Goal: Transaction & Acquisition: Obtain resource

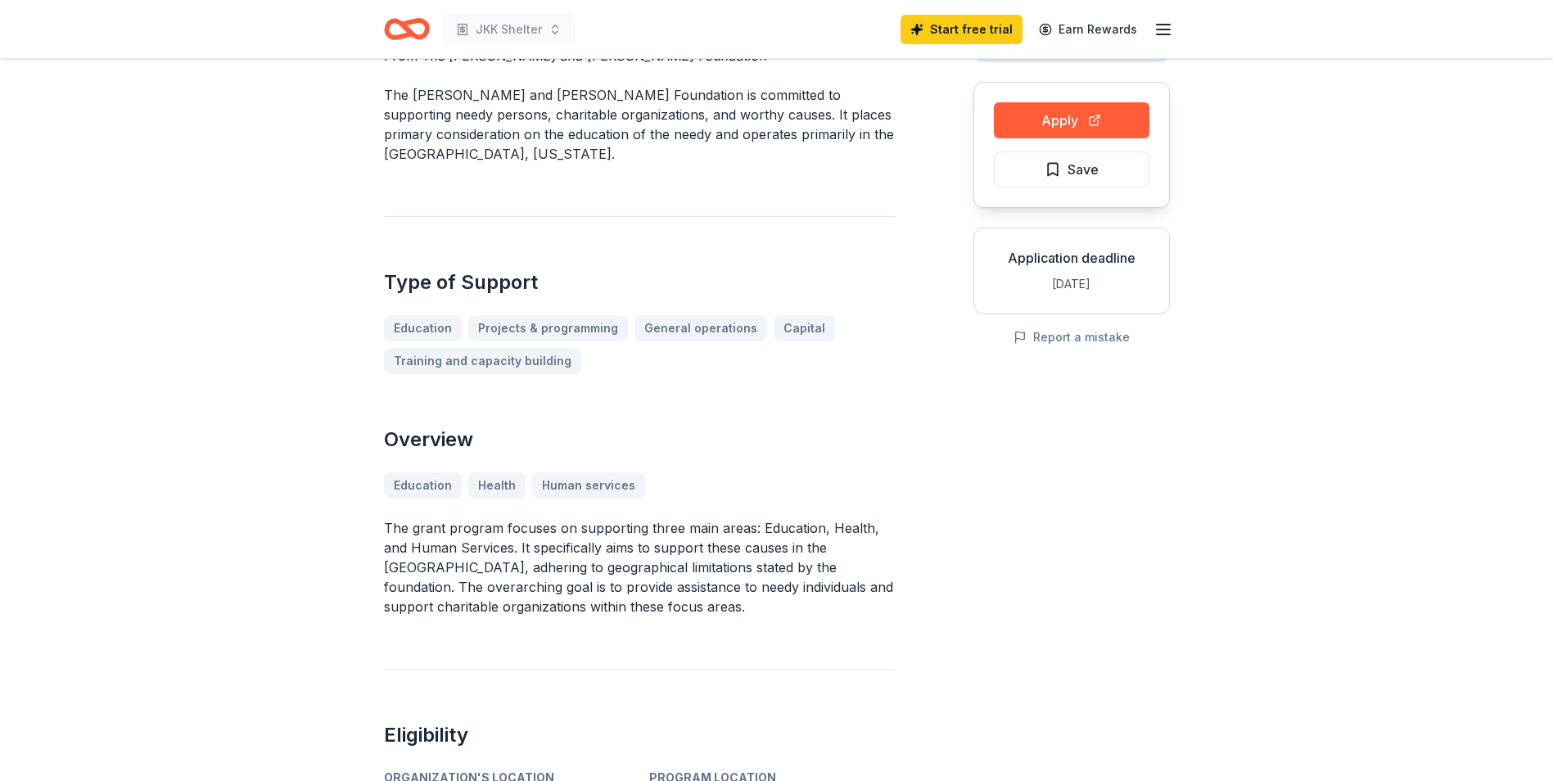
scroll to position [164, 0]
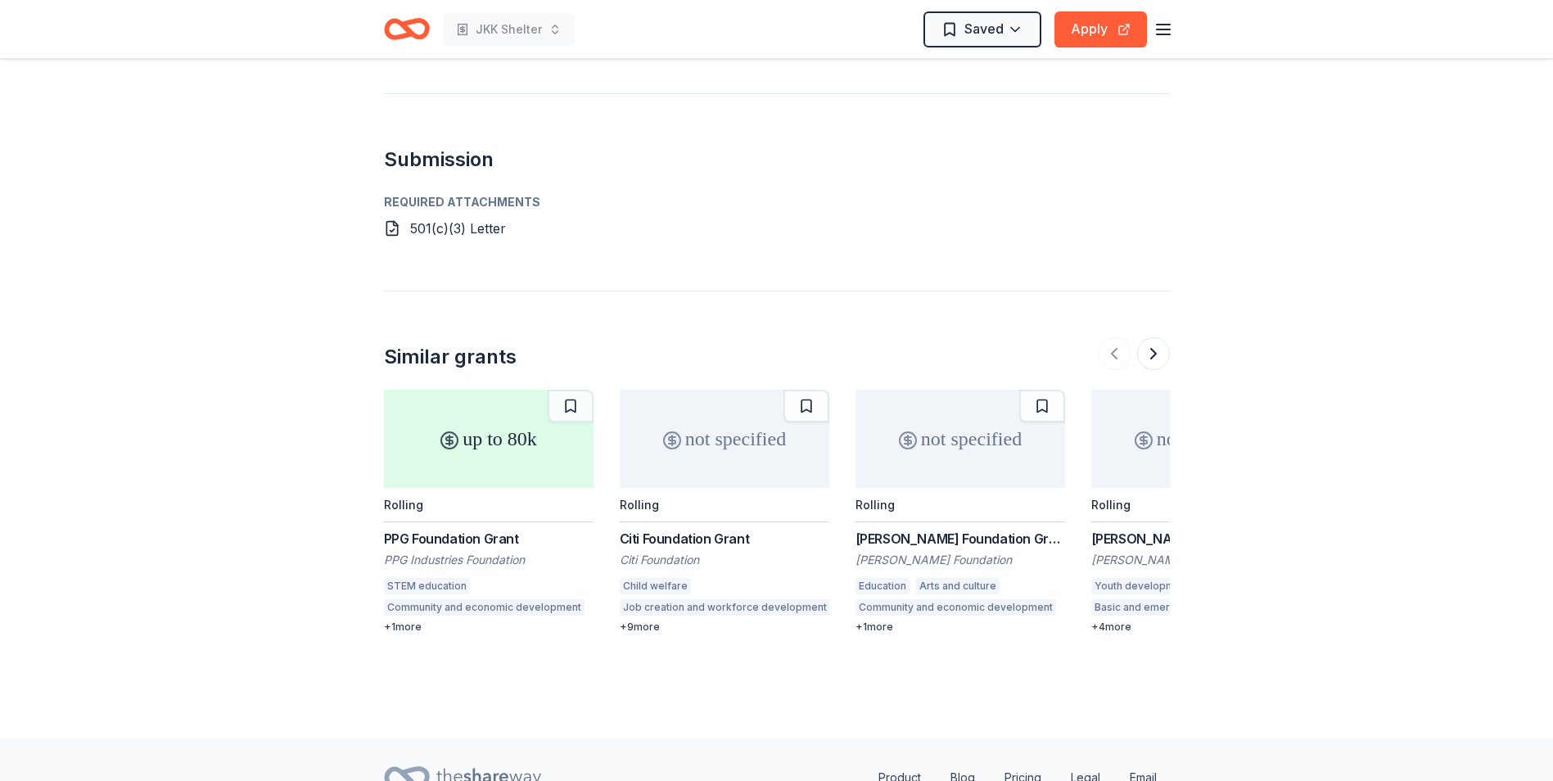
scroll to position [1392, 0]
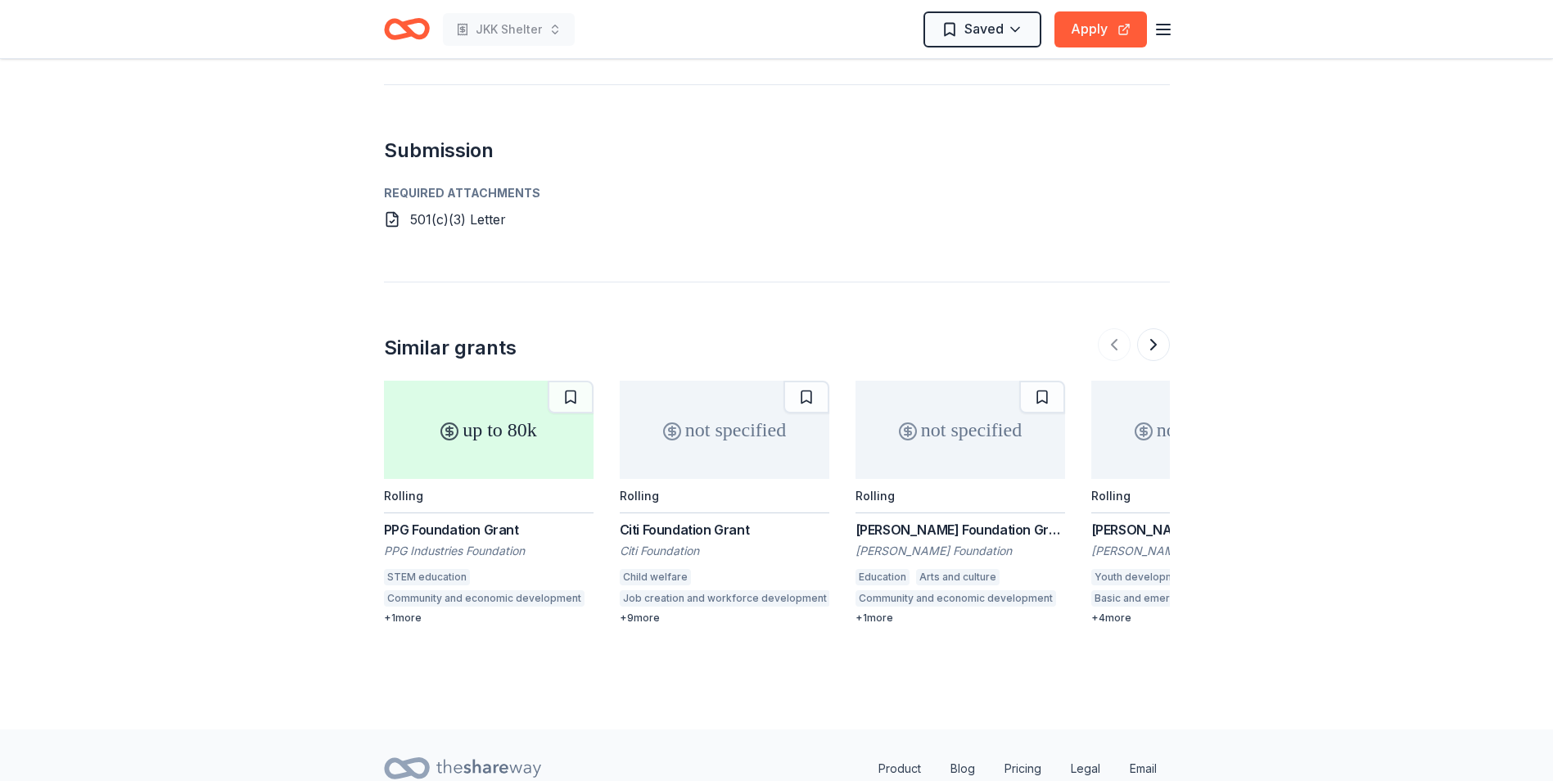
click at [677, 520] on div "Citi Foundation Grant" at bounding box center [725, 530] width 210 height 20
click at [1151, 328] on button at bounding box center [1153, 344] width 33 height 33
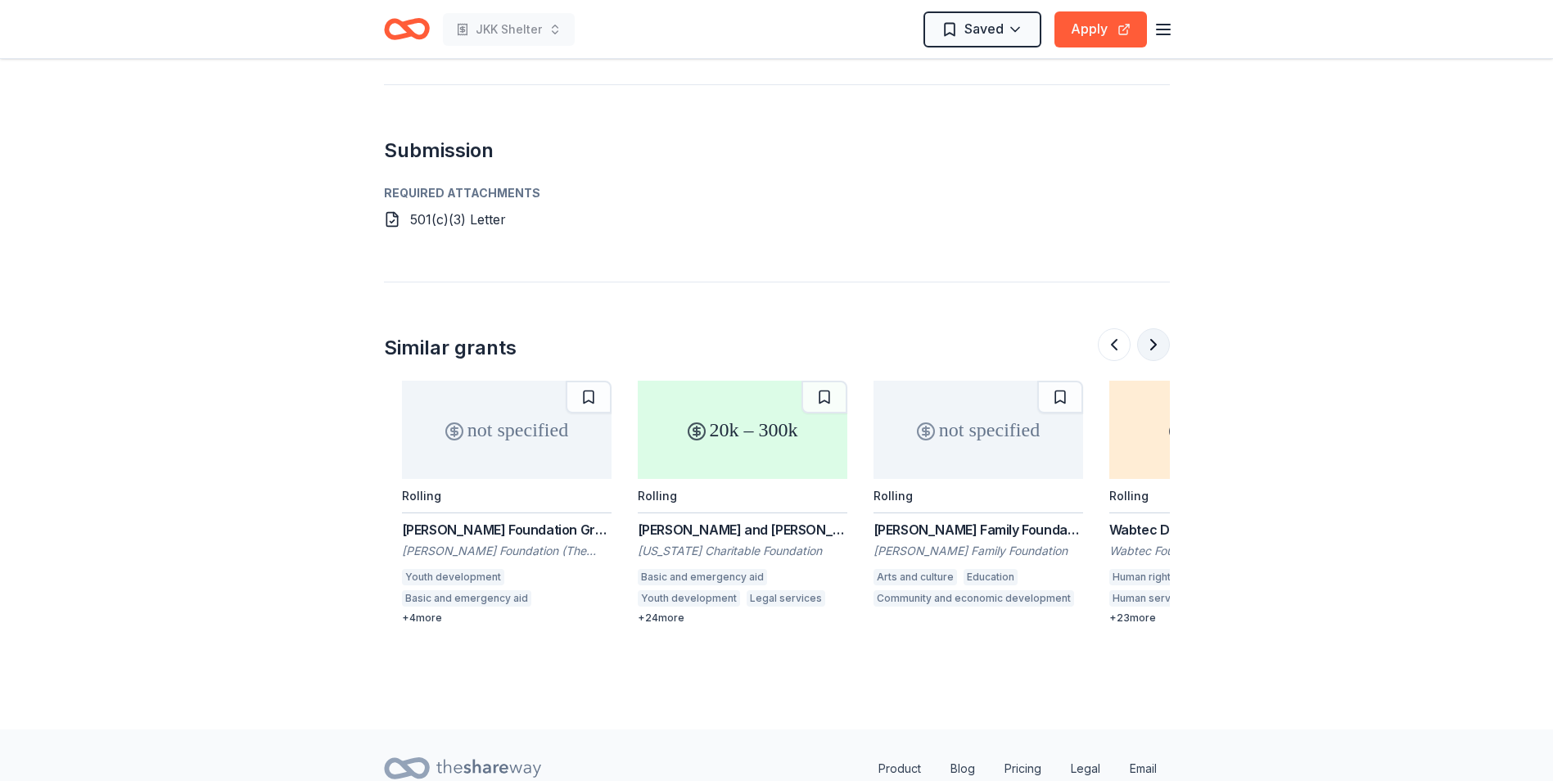
scroll to position [0, 707]
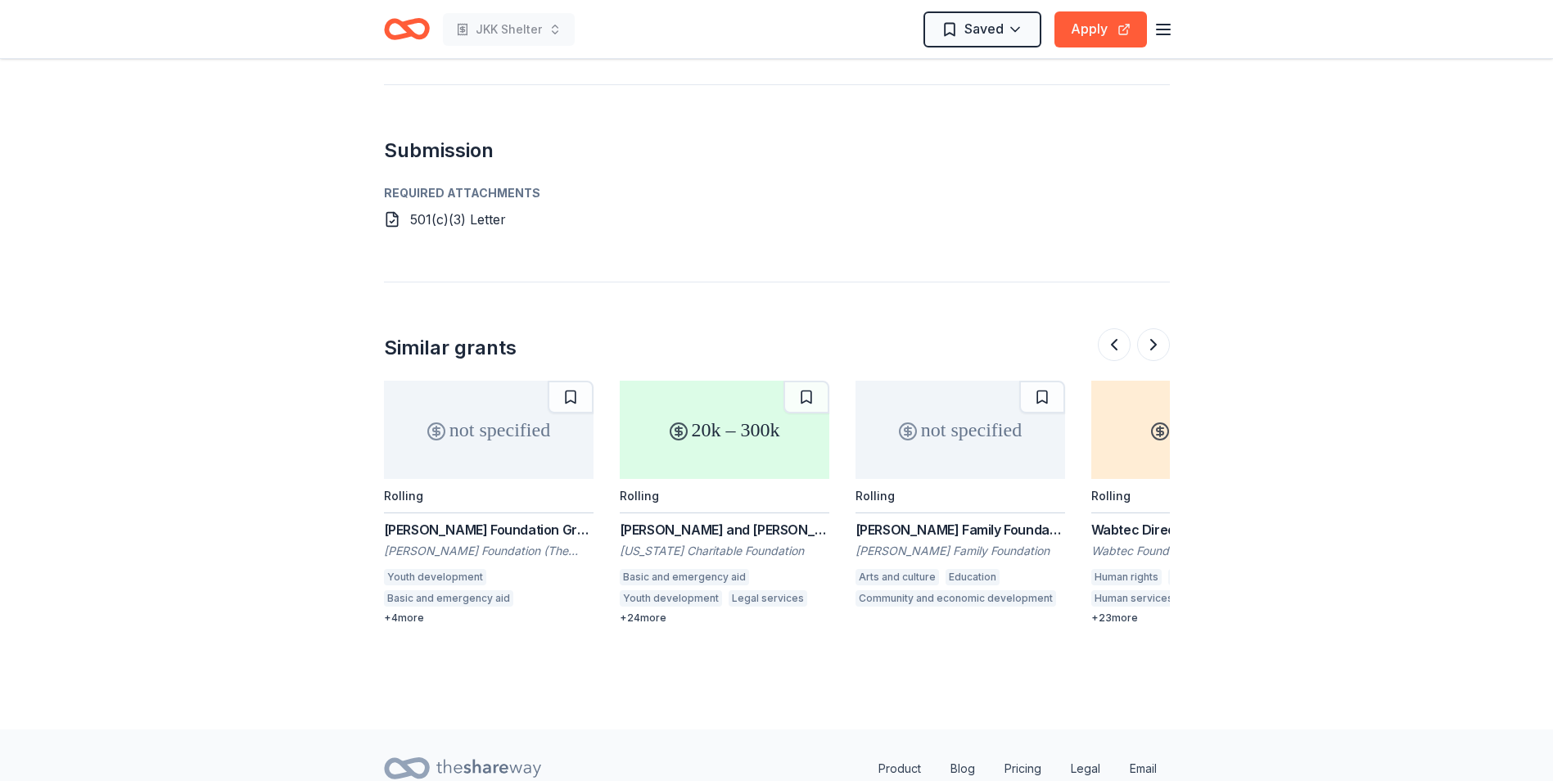
click at [655, 612] on div "+ 24 more" at bounding box center [725, 618] width 210 height 13
click at [1151, 328] on button at bounding box center [1153, 344] width 33 height 33
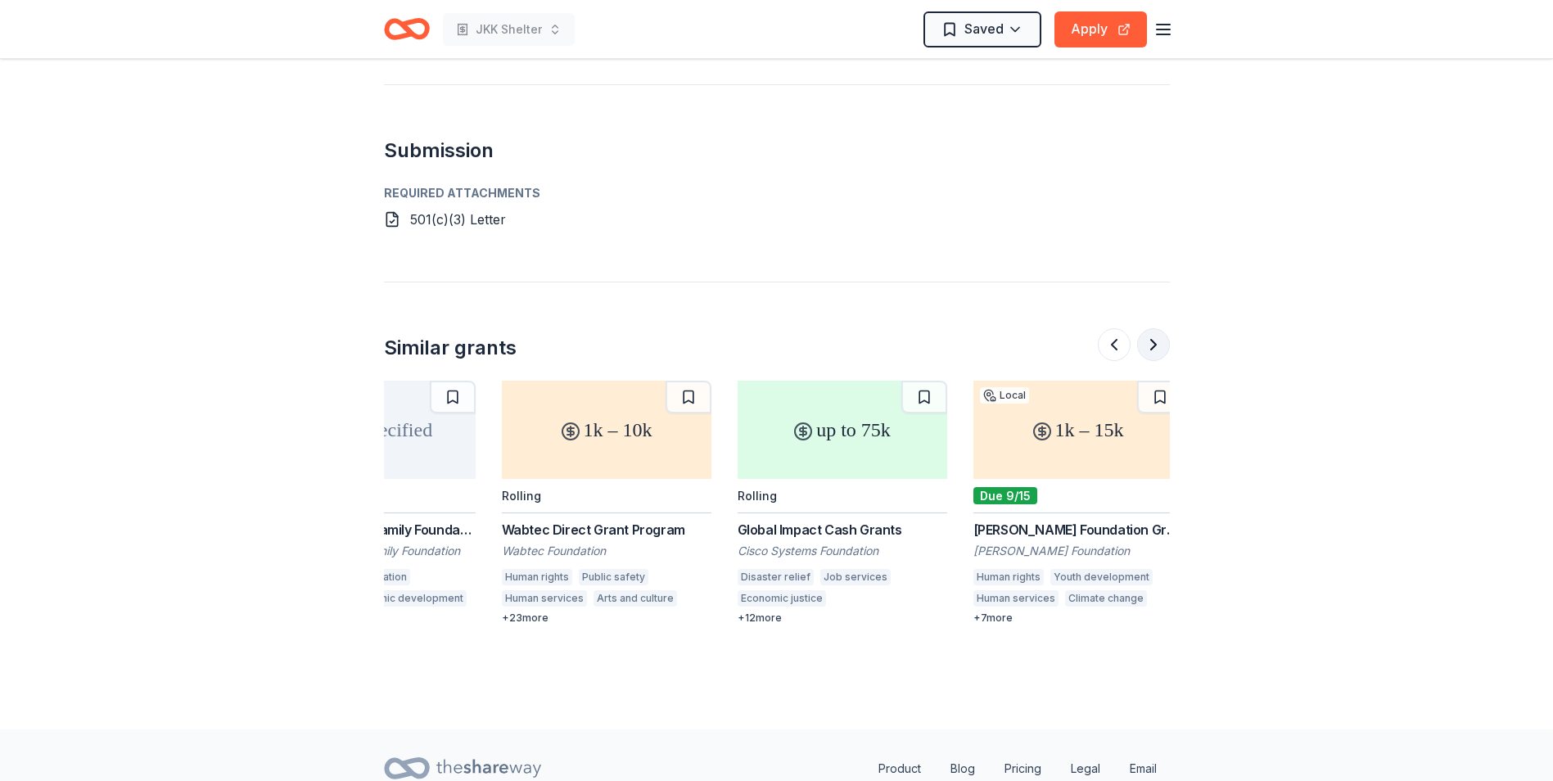
scroll to position [0, 1415]
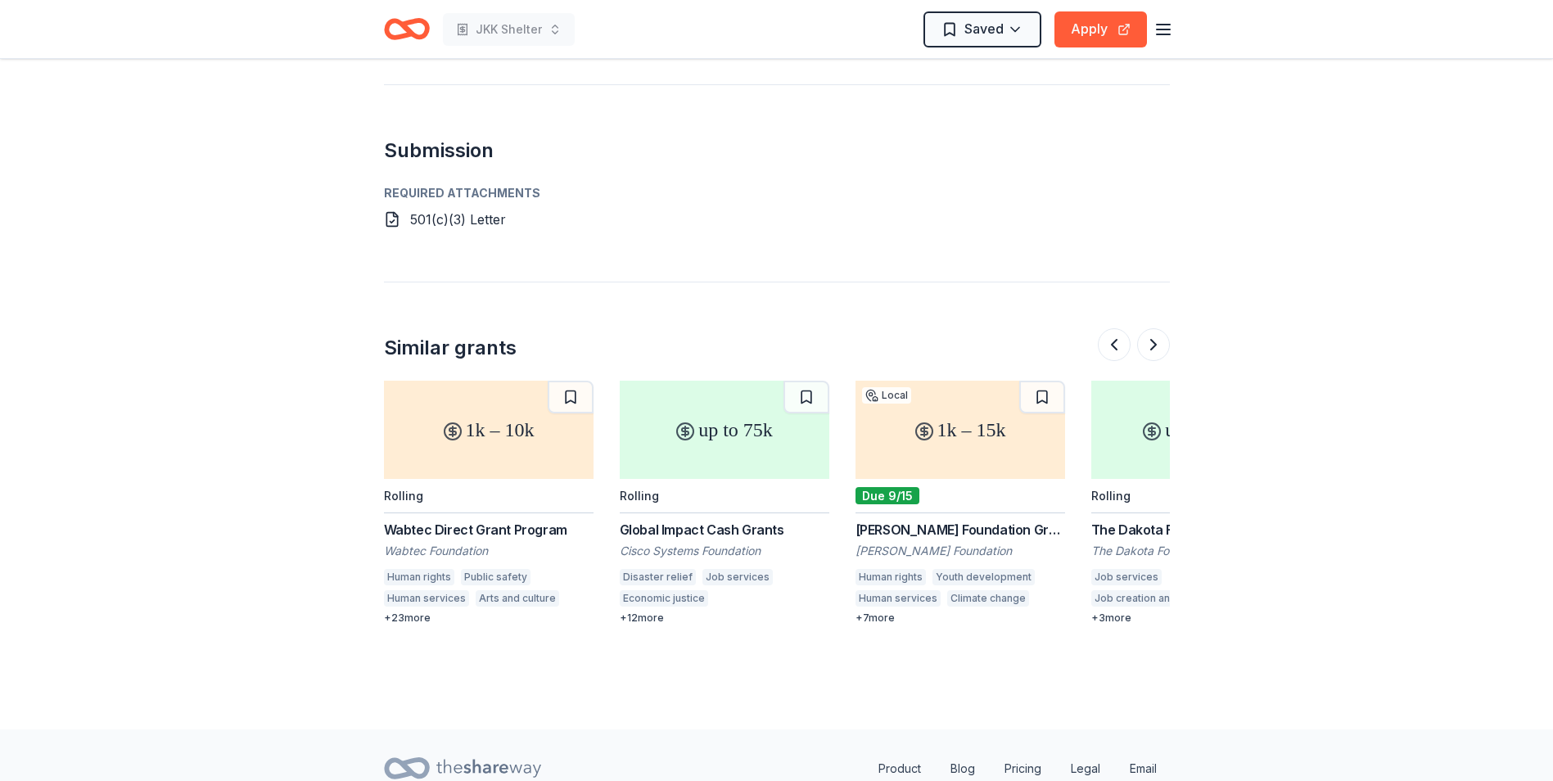
click at [977, 520] on div "Cyrus Eaton Foundation Grant" at bounding box center [960, 530] width 210 height 20
click at [1156, 328] on button at bounding box center [1153, 344] width 33 height 33
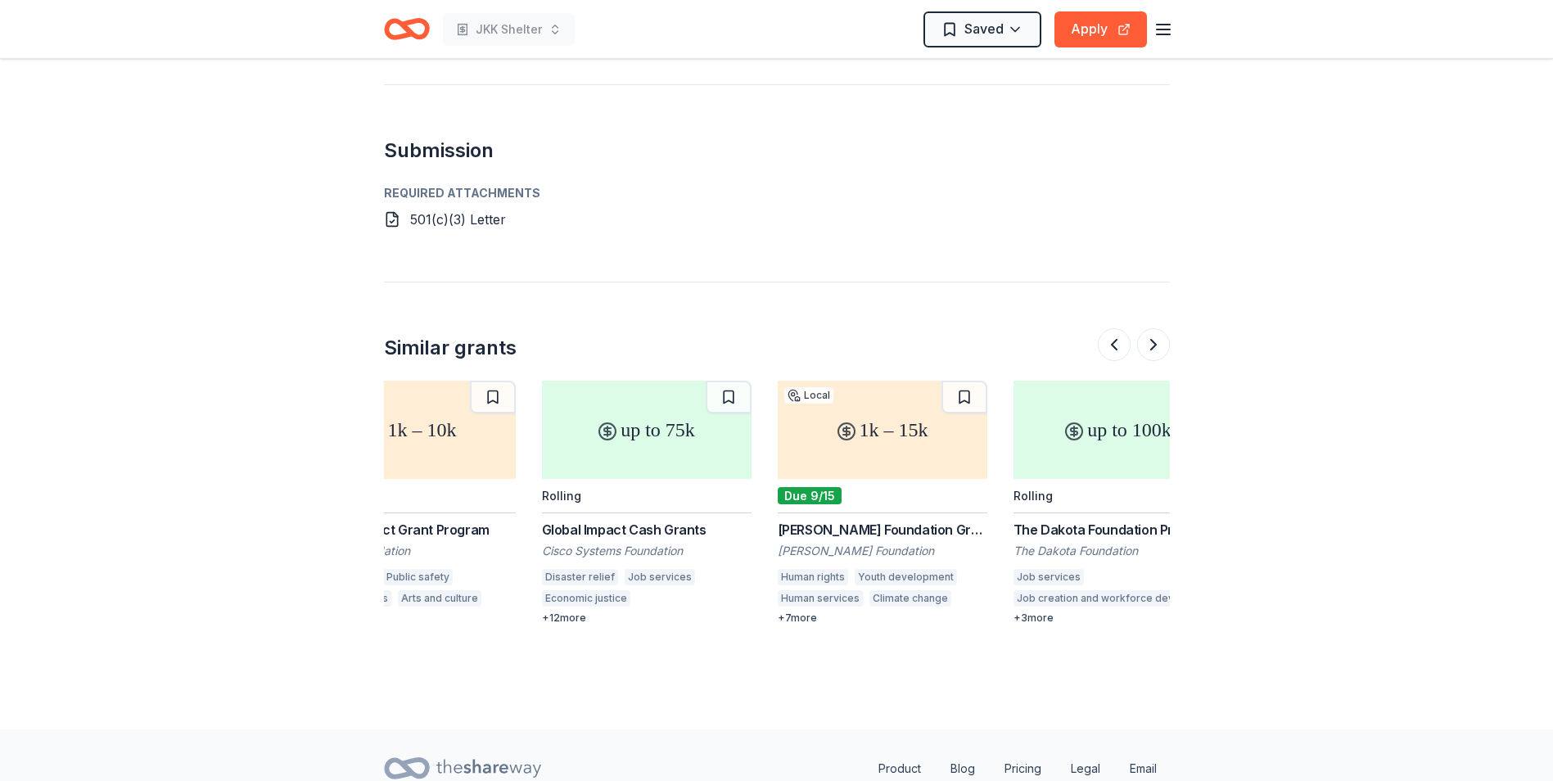
scroll to position [0, 1546]
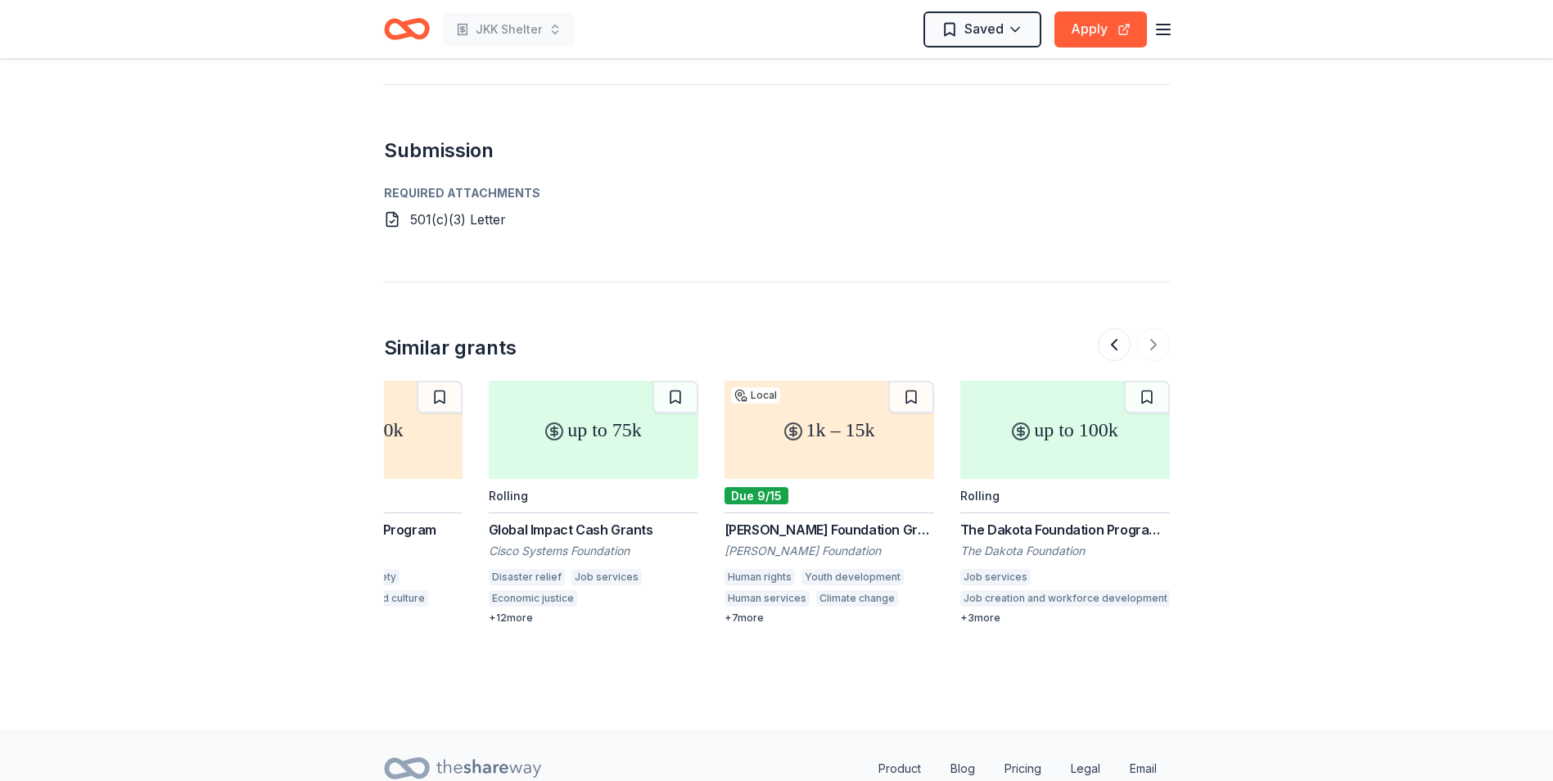
click at [1153, 328] on div at bounding box center [1134, 344] width 72 height 33
click at [1114, 328] on button at bounding box center [1114, 344] width 33 height 33
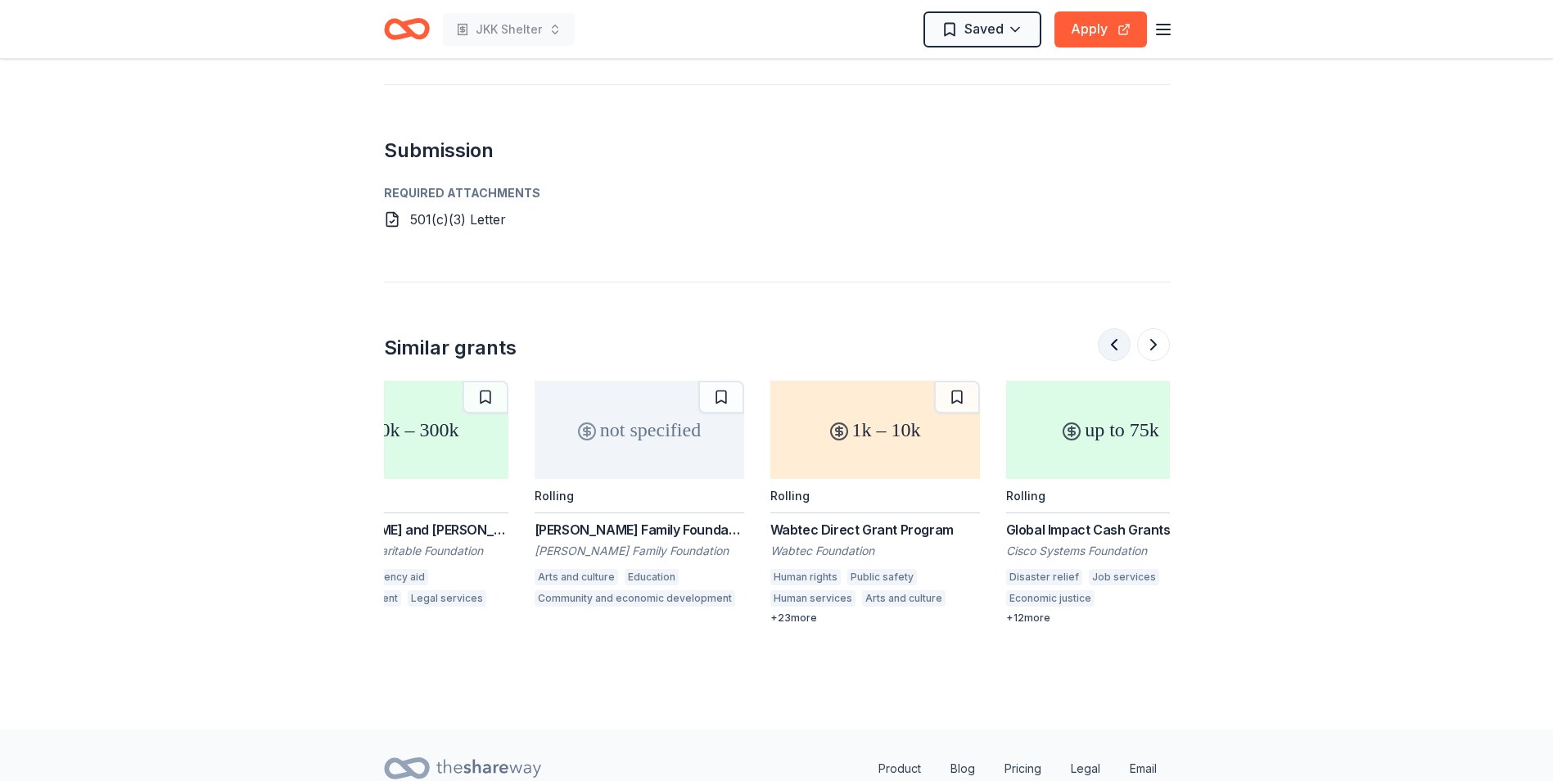
scroll to position [0, 943]
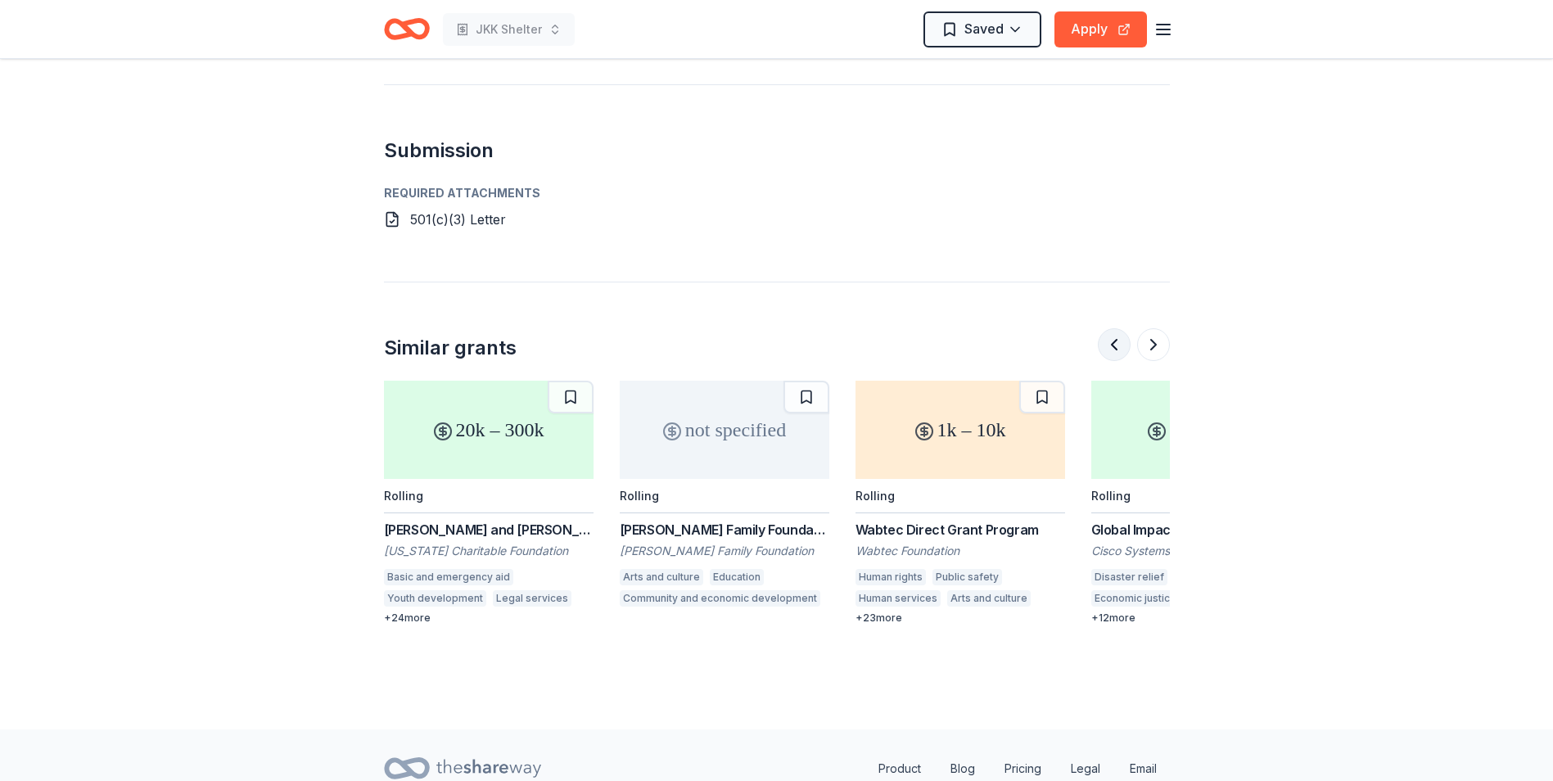
click at [1113, 328] on button at bounding box center [1114, 344] width 33 height 33
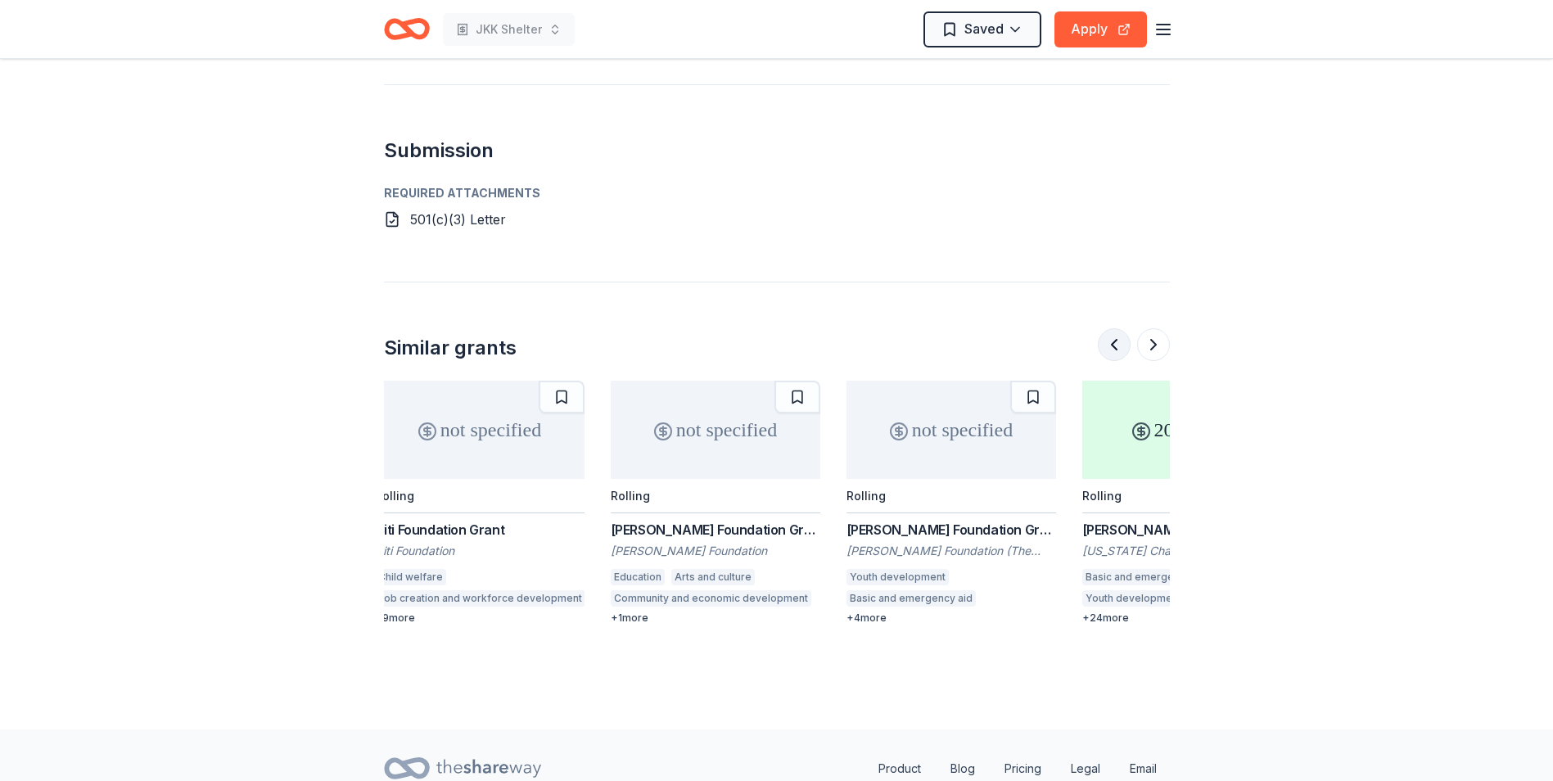
scroll to position [0, 236]
click at [1113, 328] on button at bounding box center [1114, 344] width 33 height 33
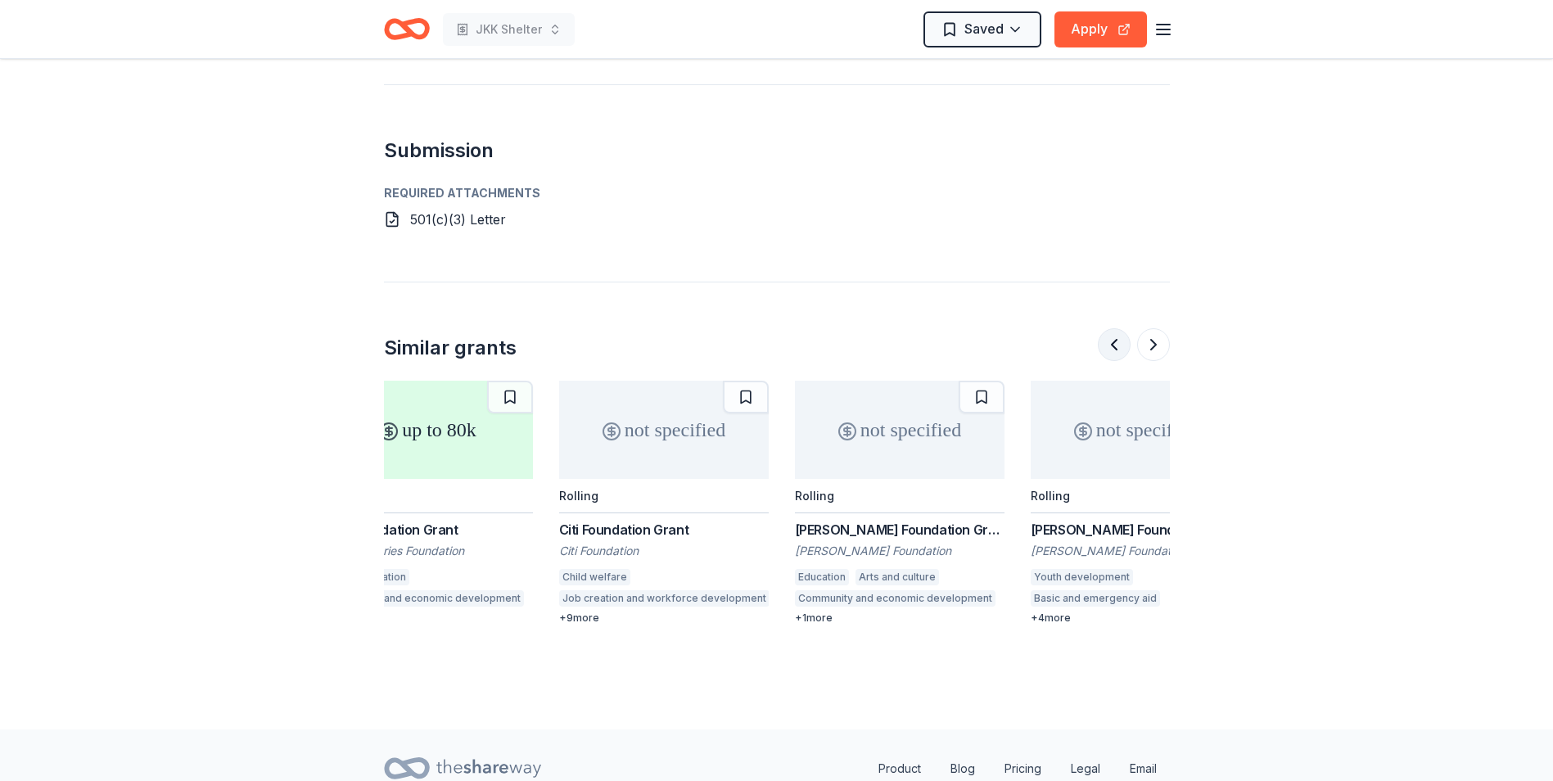
scroll to position [0, 0]
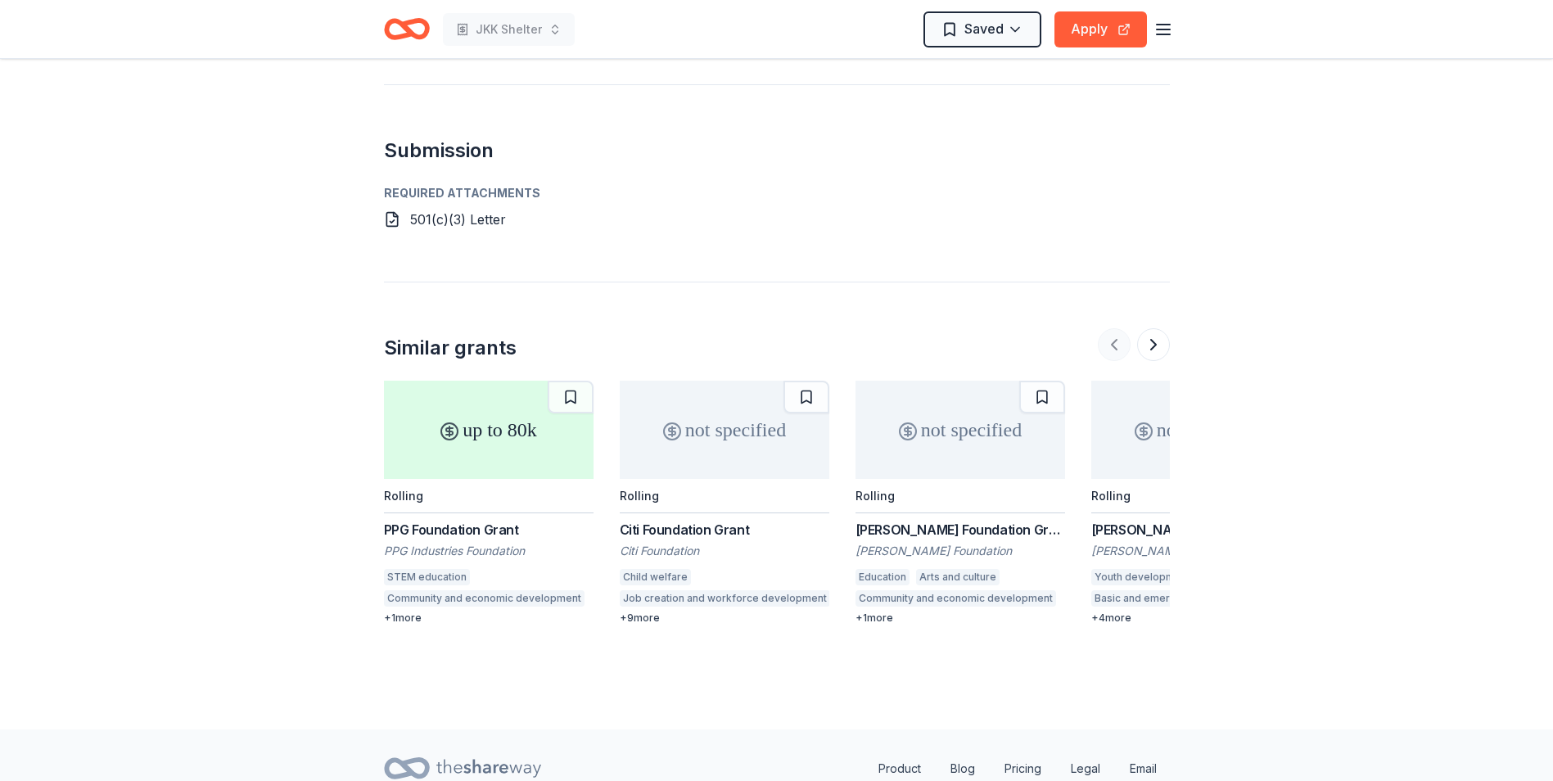
click at [1113, 328] on div at bounding box center [1134, 344] width 72 height 33
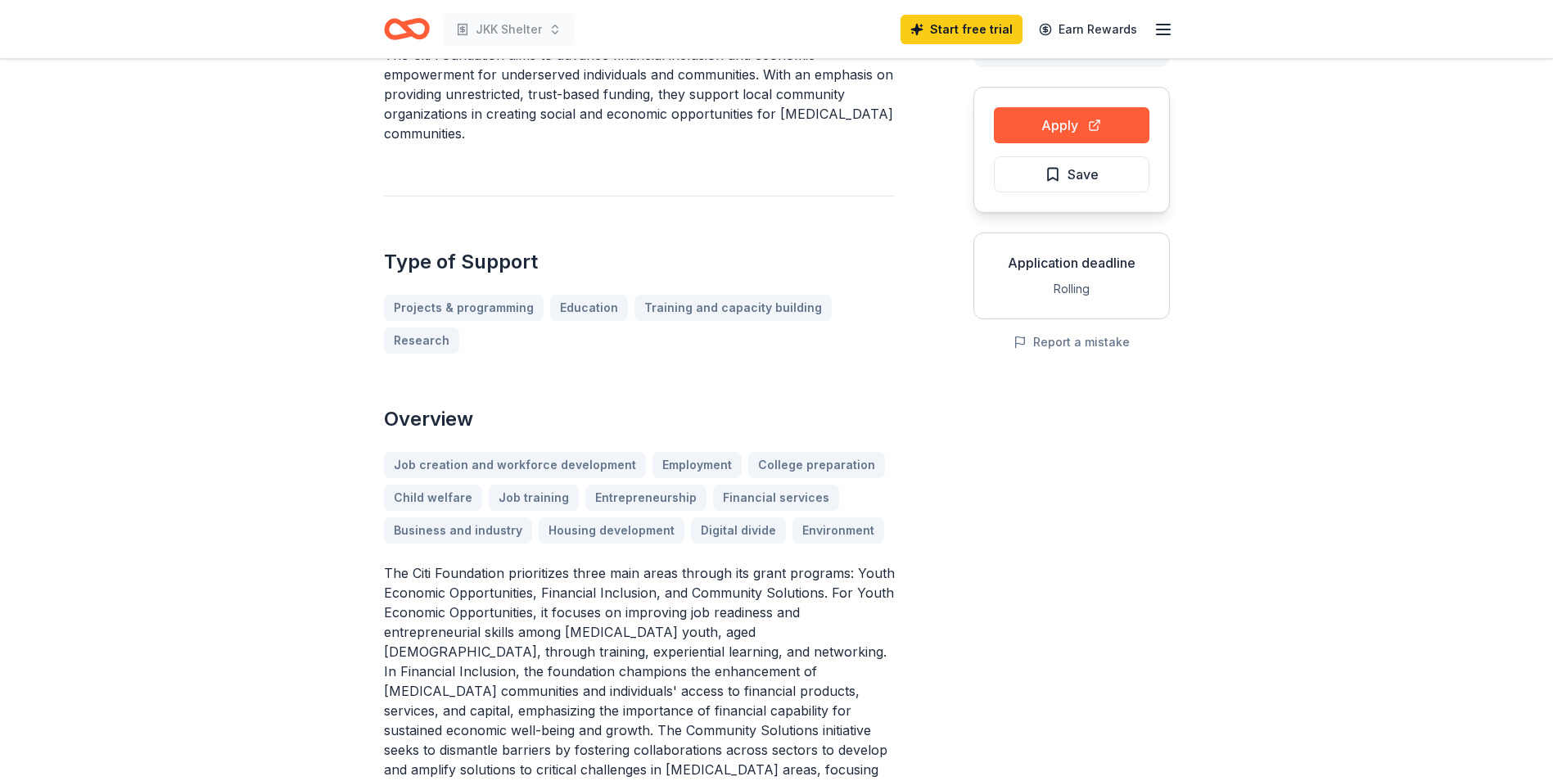
scroll to position [327, 0]
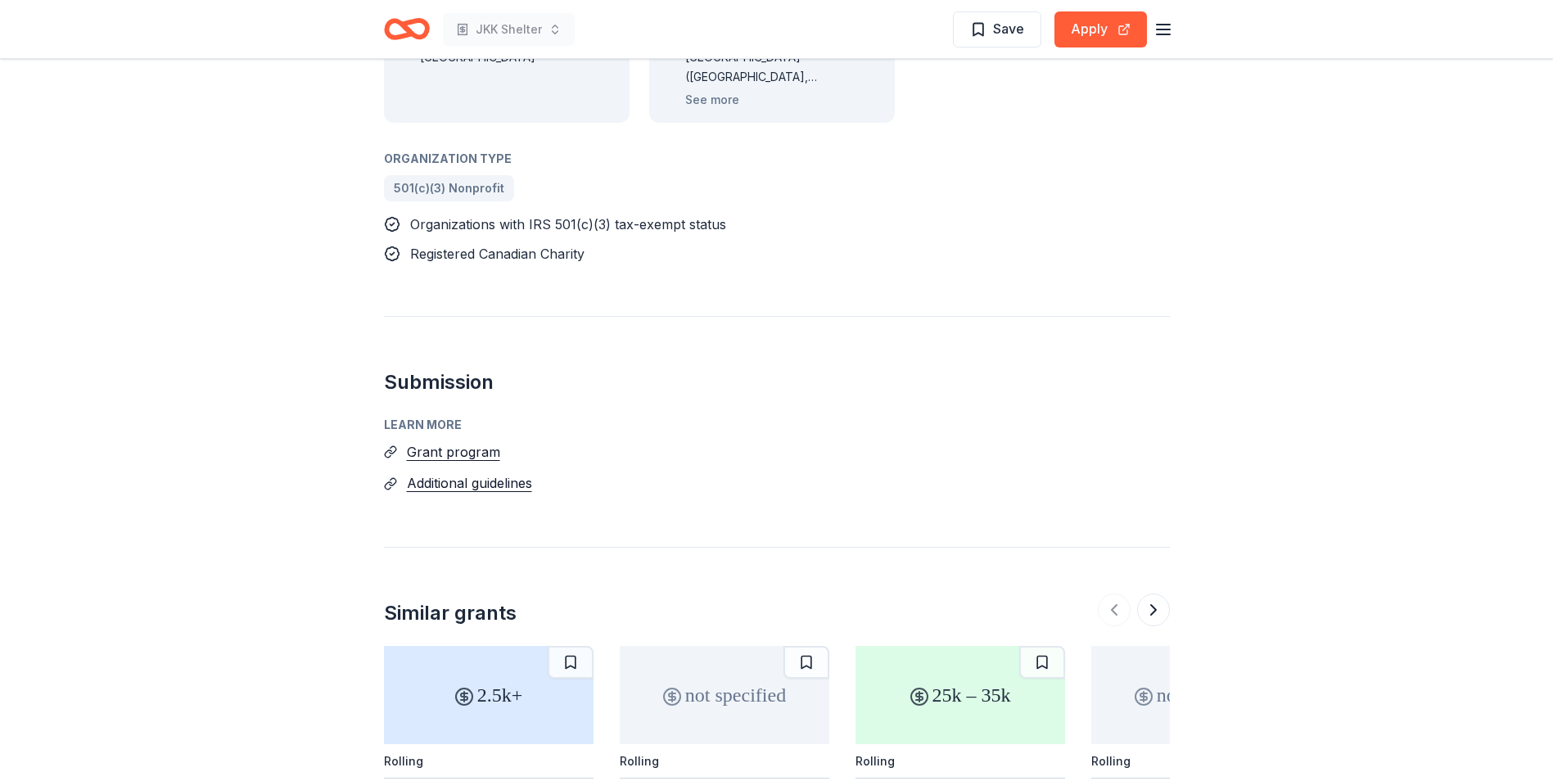
scroll to position [807, 0]
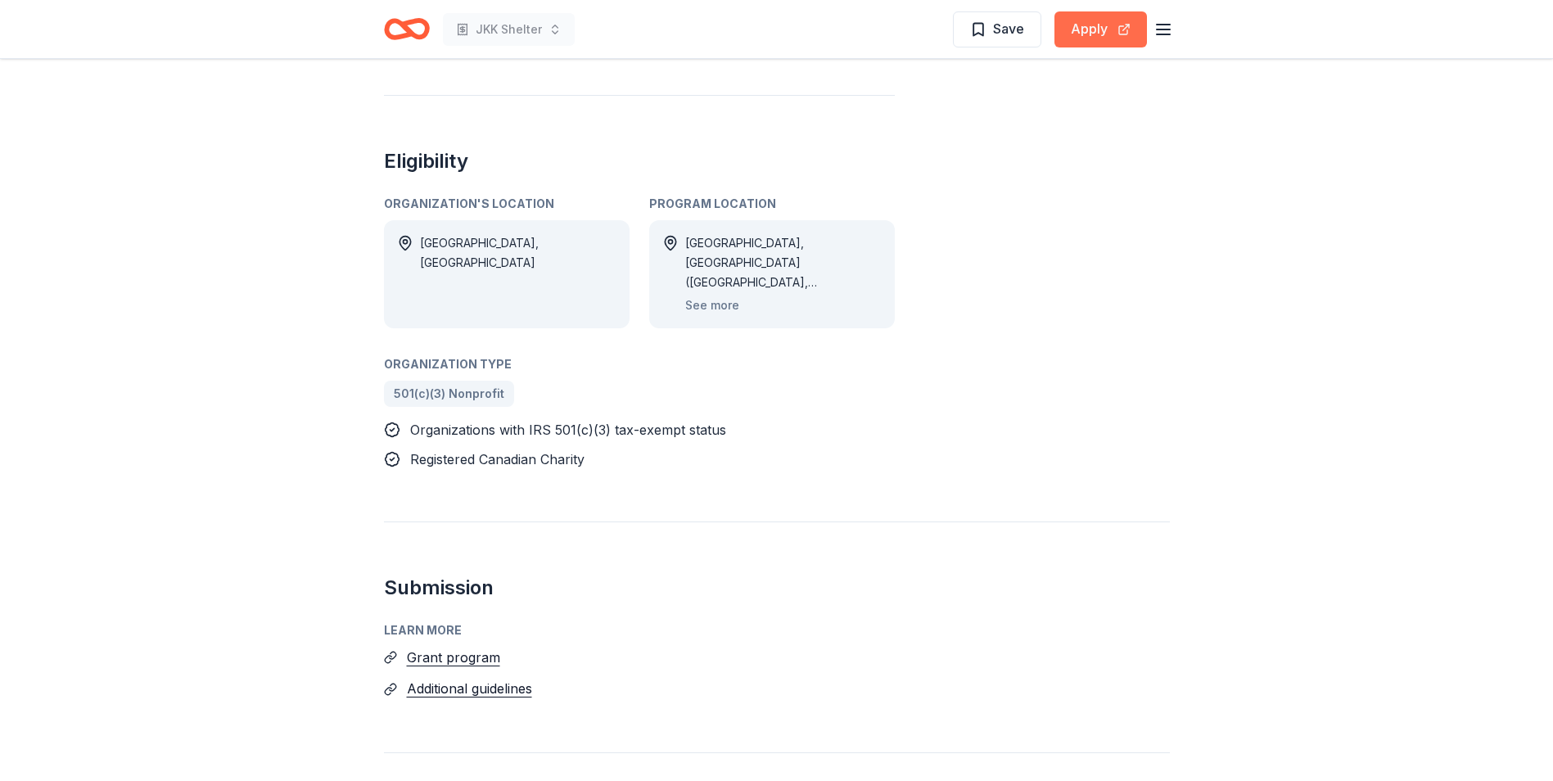
click at [1099, 30] on button "Apply" at bounding box center [1100, 29] width 93 height 36
